Goal: Information Seeking & Learning: Find specific fact

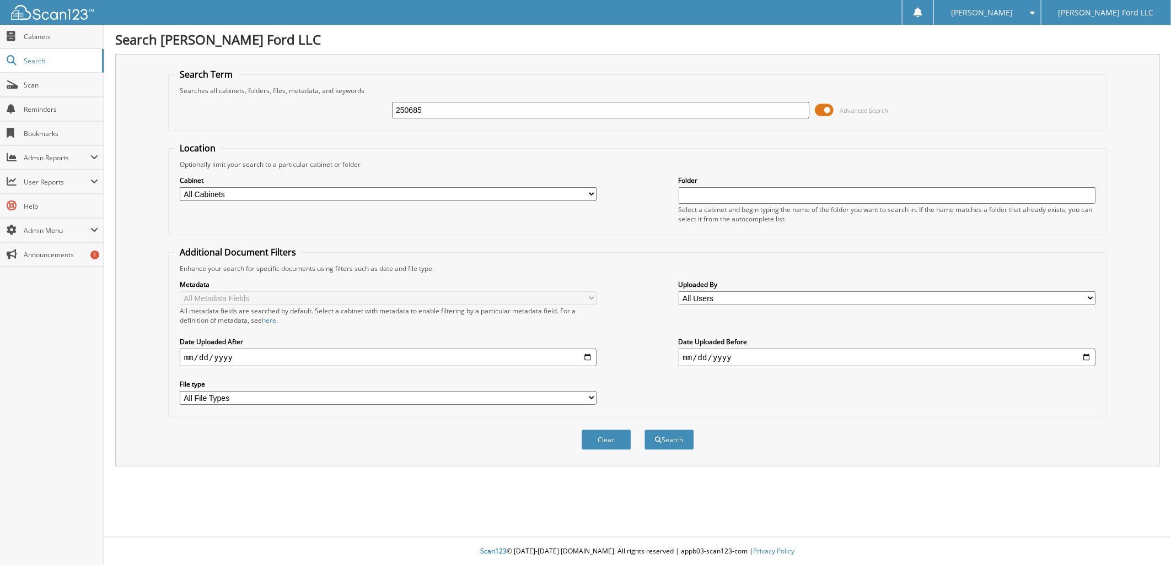
type input "250685"
click at [644, 430] on button "Search" at bounding box center [669, 440] width 50 height 20
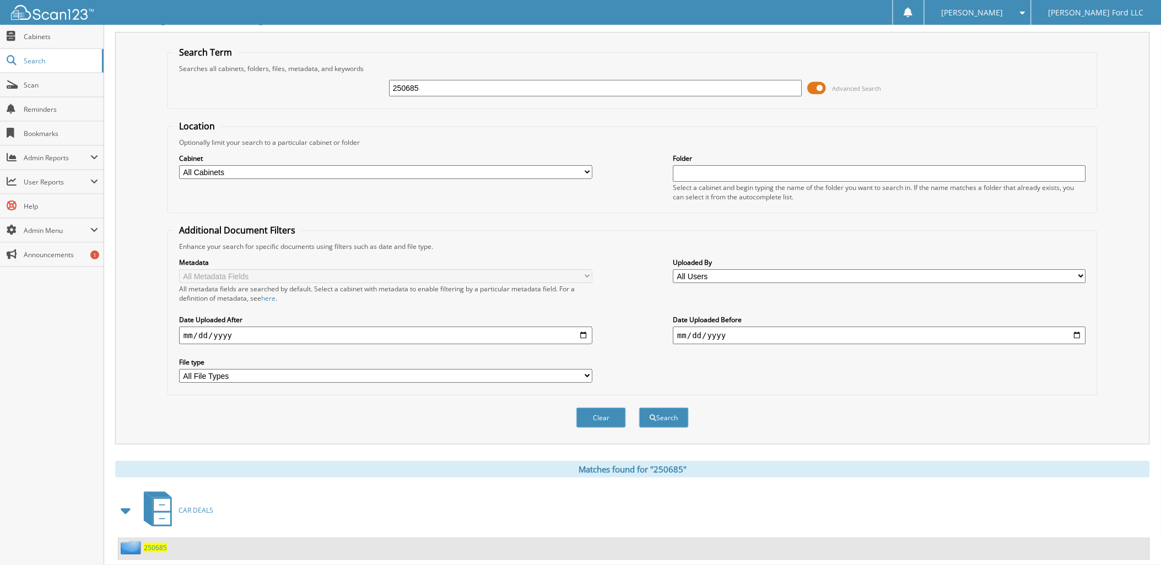
scroll to position [40, 0]
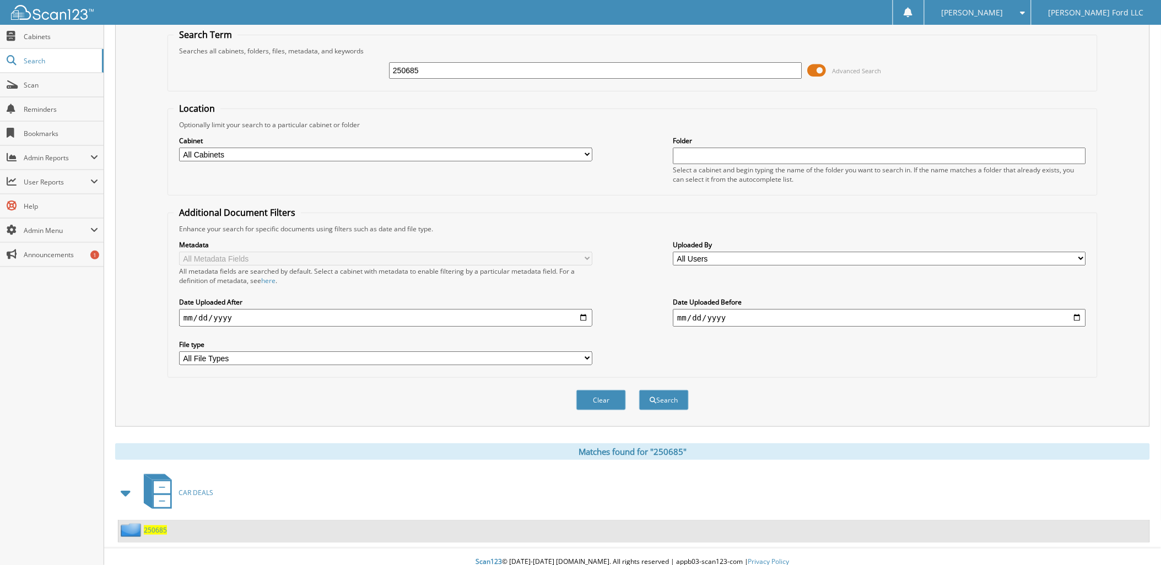
click at [155, 526] on span "250685" at bounding box center [155, 530] width 23 height 9
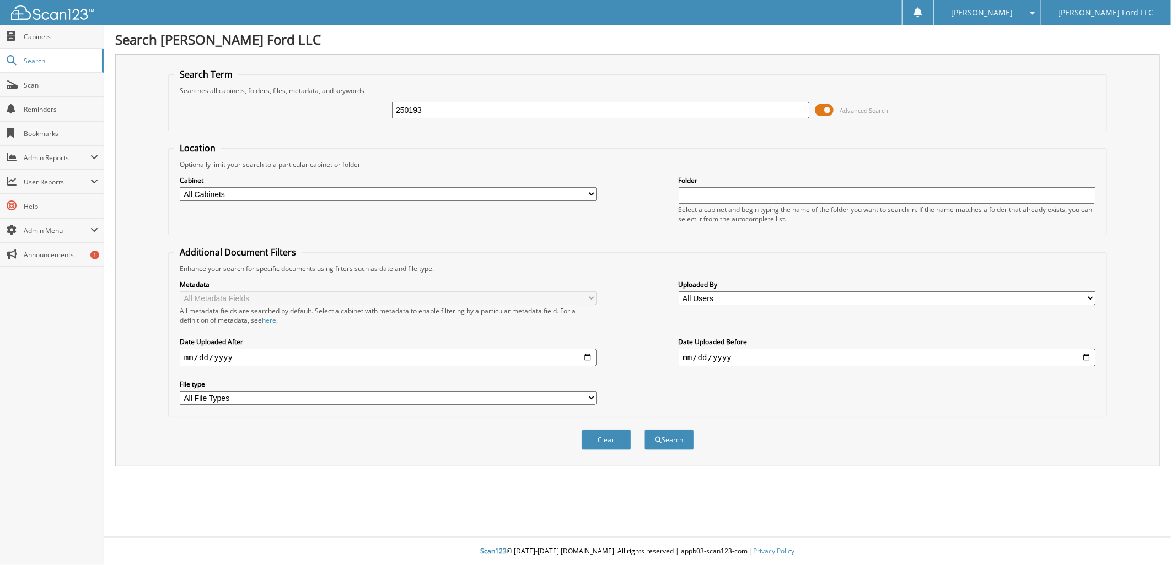
type input "250193"
click at [644, 430] on button "Search" at bounding box center [669, 440] width 50 height 20
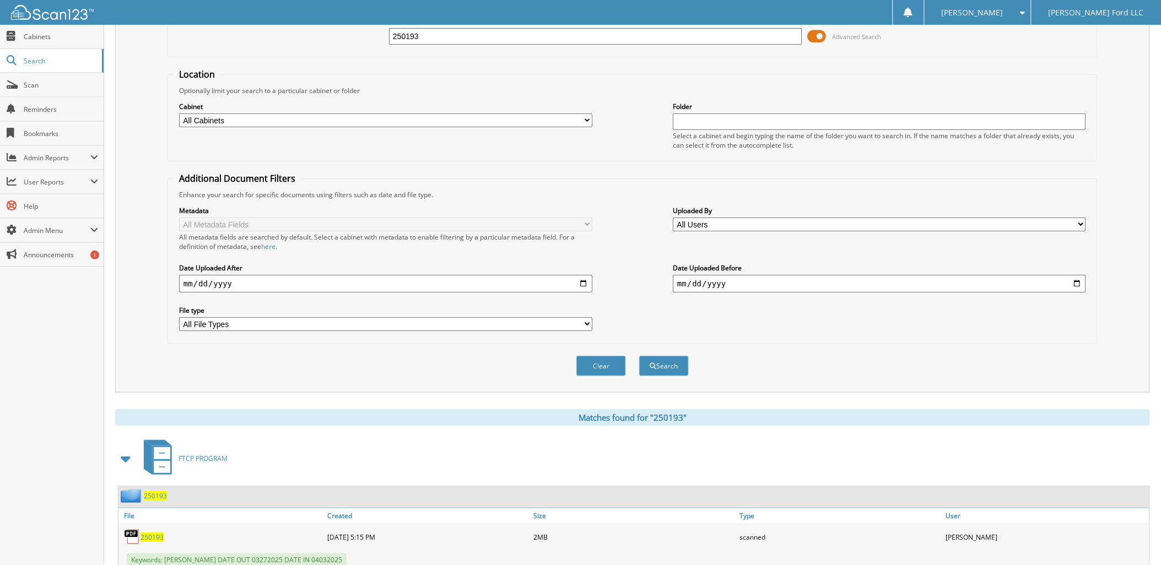
scroll to position [177, 0]
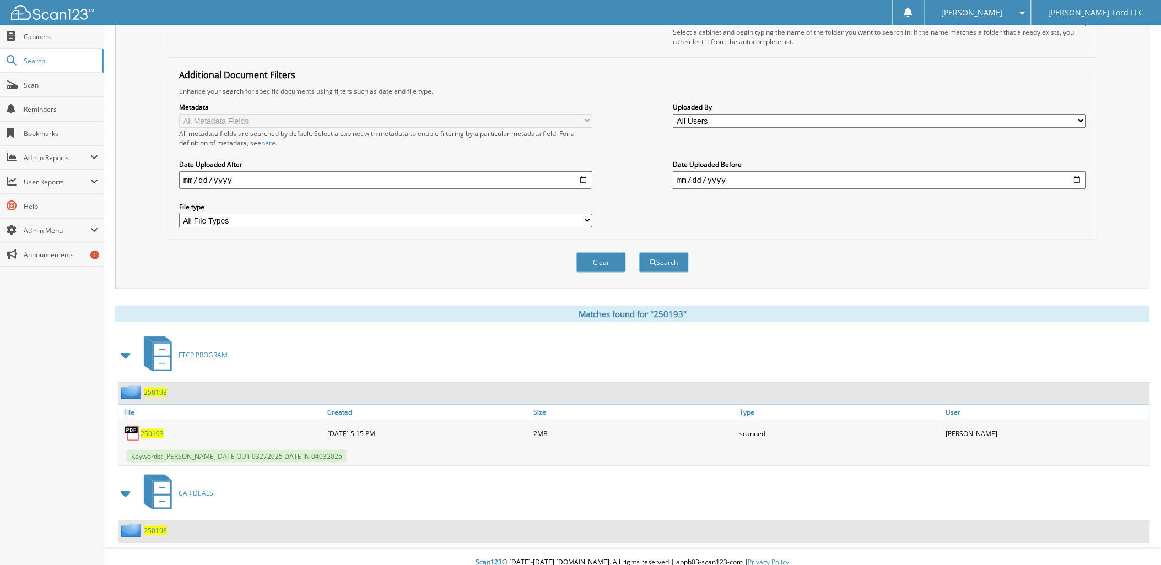
click at [153, 526] on span "250193" at bounding box center [155, 530] width 23 height 9
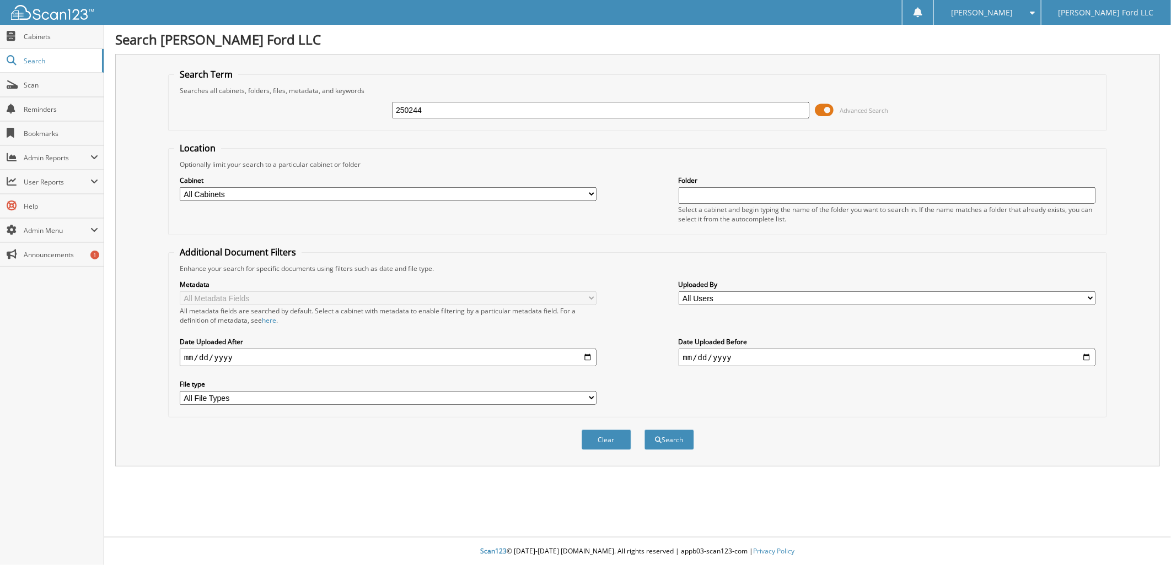
type input "250244"
click at [644, 430] on button "Search" at bounding box center [669, 440] width 50 height 20
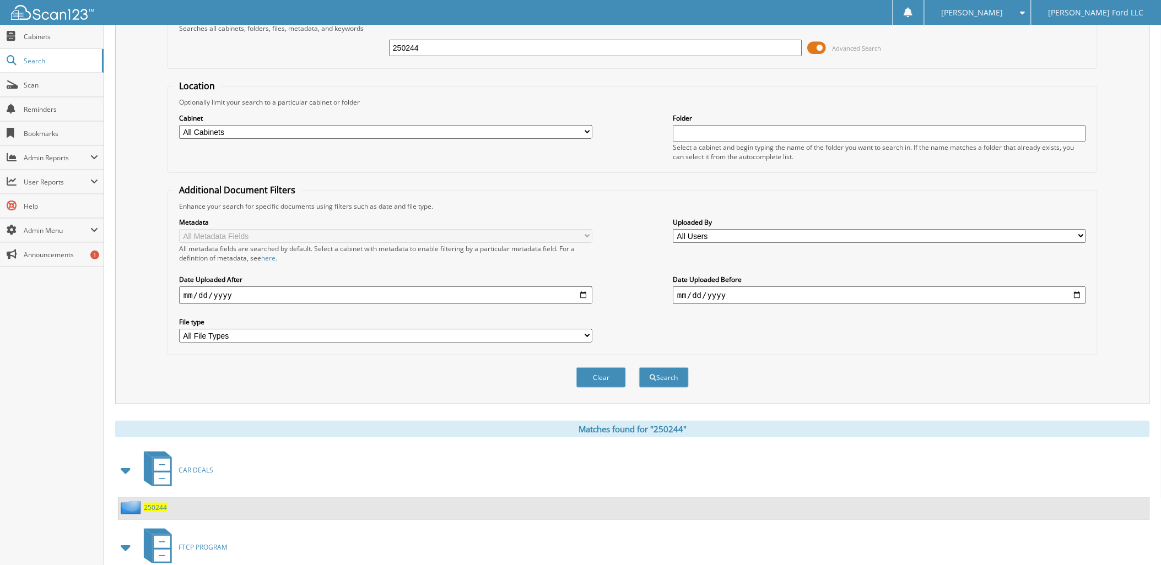
scroll to position [116, 0]
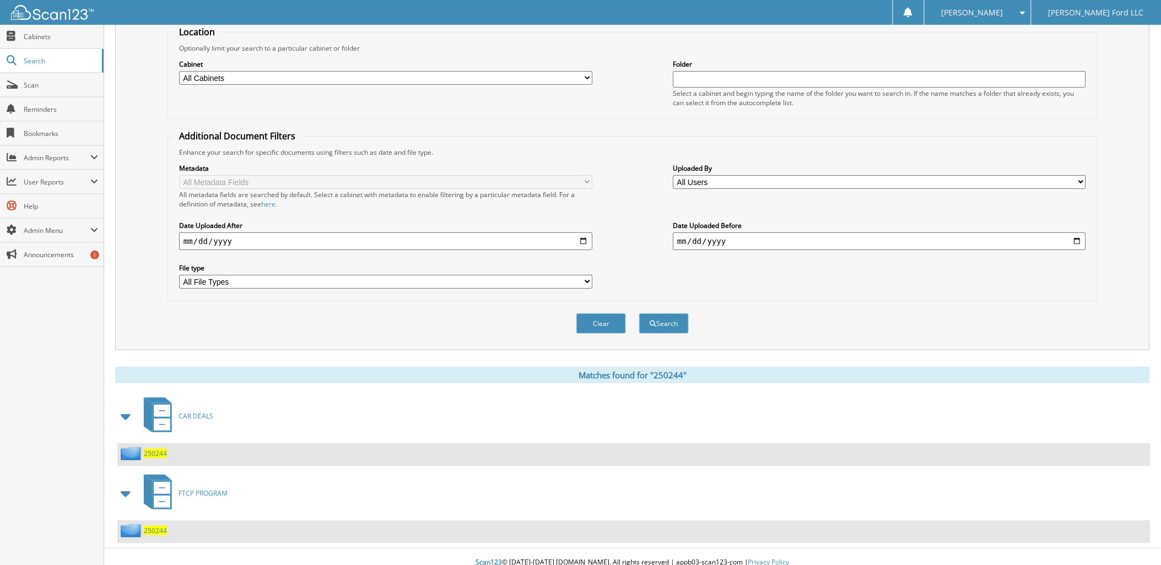
click at [159, 449] on span "250244" at bounding box center [155, 453] width 23 height 9
